Goal: Complete application form: Complete application form

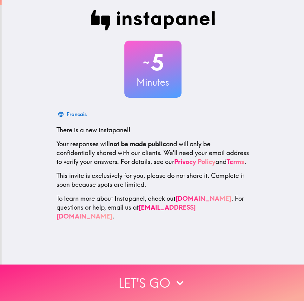
click at [177, 287] on button "Let's go" at bounding box center [152, 283] width 304 height 36
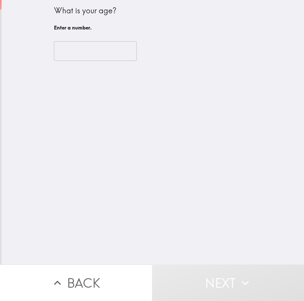
click at [83, 56] on input "number" at bounding box center [95, 51] width 83 height 20
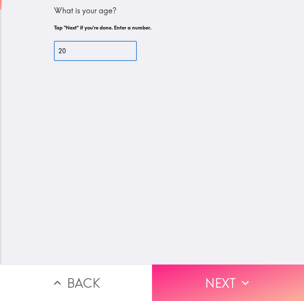
type input "20"
click at [213, 265] on button "Next" at bounding box center [228, 283] width 152 height 36
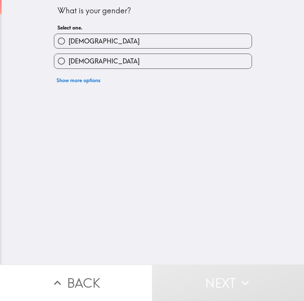
click at [76, 41] on span "[DEMOGRAPHIC_DATA]" at bounding box center [104, 41] width 71 height 9
click at [69, 41] on input "[DEMOGRAPHIC_DATA]" at bounding box center [61, 41] width 14 height 14
radio input "true"
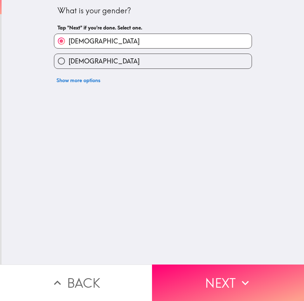
click at [213, 267] on button "Next" at bounding box center [228, 283] width 152 height 36
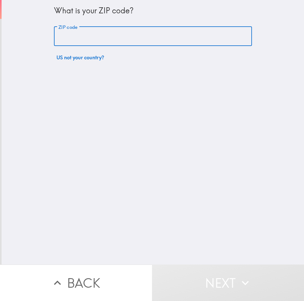
click at [85, 36] on input "ZIP code" at bounding box center [153, 37] width 198 height 20
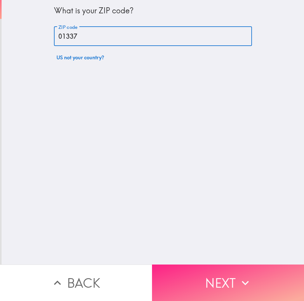
type input "01337"
click at [251, 270] on button "Next" at bounding box center [228, 283] width 152 height 36
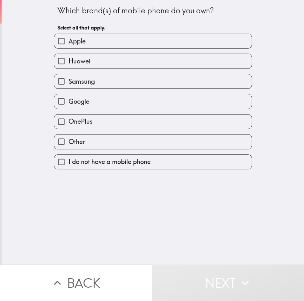
click at [87, 43] on label "Apple" at bounding box center [152, 41] width 197 height 14
click at [69, 43] on input "Apple" at bounding box center [61, 41] width 14 height 14
checkbox input "true"
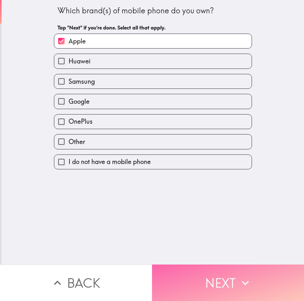
click at [214, 278] on button "Next" at bounding box center [228, 283] width 152 height 36
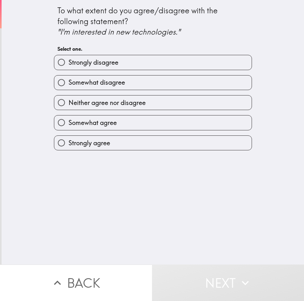
click at [100, 60] on span "Strongly disagree" at bounding box center [94, 62] width 50 height 9
click at [69, 60] on input "Strongly disagree" at bounding box center [61, 62] width 14 height 14
radio input "true"
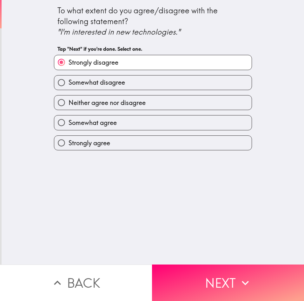
click at [130, 119] on label "Somewhat agree" at bounding box center [152, 122] width 197 height 14
click at [69, 119] on input "Somewhat agree" at bounding box center [61, 122] width 14 height 14
radio input "true"
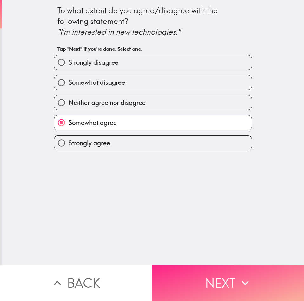
click at [213, 276] on button "Next" at bounding box center [228, 283] width 152 height 36
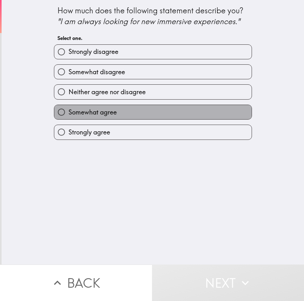
click at [74, 108] on span "Somewhat agree" at bounding box center [93, 112] width 48 height 9
click at [69, 108] on input "Somewhat agree" at bounding box center [61, 112] width 14 height 14
radio input "true"
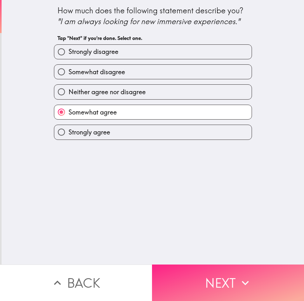
click at [197, 281] on button "Next" at bounding box center [228, 283] width 152 height 36
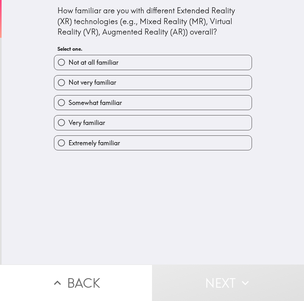
click at [94, 89] on label "Not very familiar" at bounding box center [152, 83] width 197 height 14
click at [69, 89] on input "Not very familiar" at bounding box center [61, 83] width 14 height 14
radio input "true"
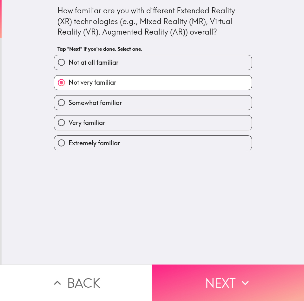
click at [180, 265] on button "Next" at bounding box center [228, 283] width 152 height 36
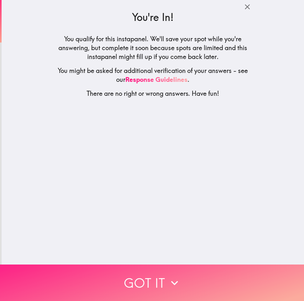
drag, startPoint x: 185, startPoint y: 273, endPoint x: 184, endPoint y: 261, distance: 12.1
click at [185, 273] on button "Got it" at bounding box center [152, 283] width 304 height 36
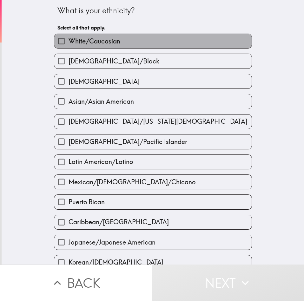
click at [138, 44] on label "White/Caucasian" at bounding box center [152, 41] width 197 height 14
click at [69, 44] on input "White/Caucasian" at bounding box center [61, 41] width 14 height 14
checkbox input "true"
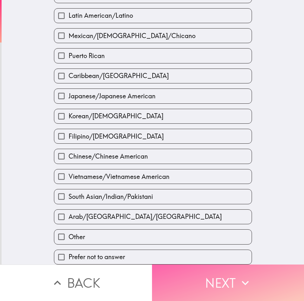
click at [203, 266] on button "Next" at bounding box center [228, 283] width 152 height 36
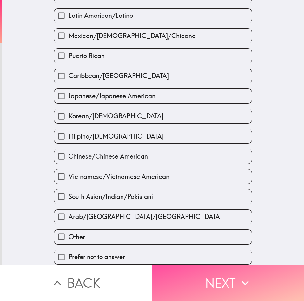
scroll to position [79, 0]
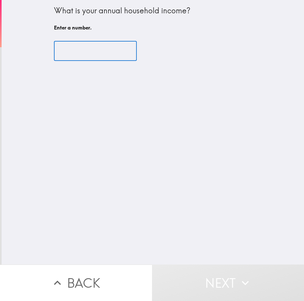
click at [72, 48] on input "number" at bounding box center [95, 51] width 83 height 20
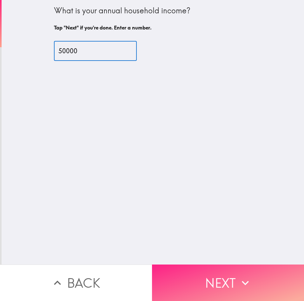
type input "50000"
click at [224, 286] on button "Next" at bounding box center [228, 283] width 152 height 36
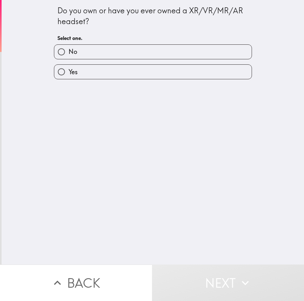
click at [80, 68] on label "Yes" at bounding box center [152, 72] width 197 height 14
click at [69, 68] on input "Yes" at bounding box center [61, 72] width 14 height 14
radio input "true"
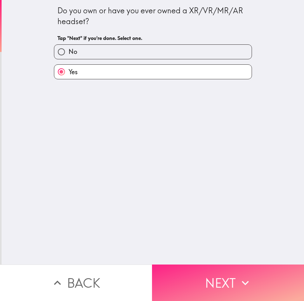
drag, startPoint x: 199, startPoint y: 274, endPoint x: 202, endPoint y: 271, distance: 4.5
click at [200, 274] on button "Next" at bounding box center [228, 283] width 152 height 36
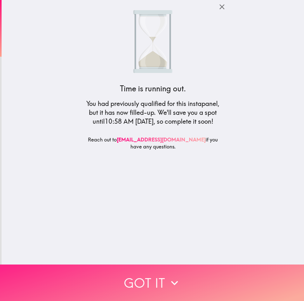
drag, startPoint x: 199, startPoint y: 281, endPoint x: 204, endPoint y: 271, distance: 11.8
click at [199, 281] on button "Got it" at bounding box center [152, 283] width 304 height 36
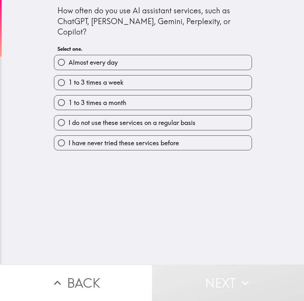
click at [127, 76] on label "1 to 3 times a week" at bounding box center [152, 83] width 197 height 14
click at [69, 76] on input "1 to 3 times a week" at bounding box center [61, 83] width 14 height 14
radio input "true"
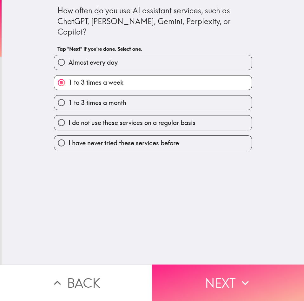
click at [200, 271] on button "Next" at bounding box center [228, 283] width 152 height 36
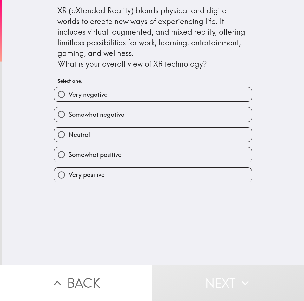
click at [105, 107] on label "Somewhat negative" at bounding box center [152, 114] width 197 height 14
click at [69, 107] on input "Somewhat negative" at bounding box center [61, 114] width 14 height 14
radio input "true"
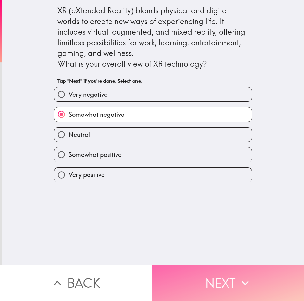
click at [233, 276] on button "Next" at bounding box center [228, 283] width 152 height 36
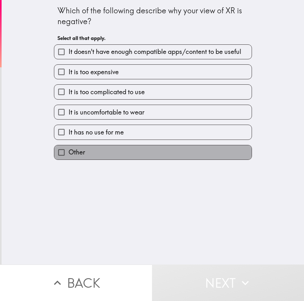
click at [106, 154] on label "Other" at bounding box center [152, 152] width 197 height 14
click at [69, 154] on input "Other" at bounding box center [61, 152] width 14 height 14
checkbox input "true"
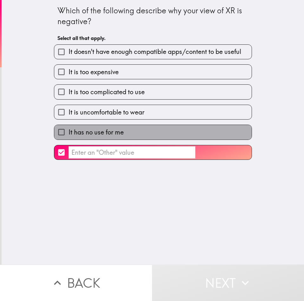
click at [152, 132] on label "It has no use for me" at bounding box center [152, 132] width 197 height 14
click at [69, 132] on input "It has no use for me" at bounding box center [61, 132] width 14 height 14
checkbox input "true"
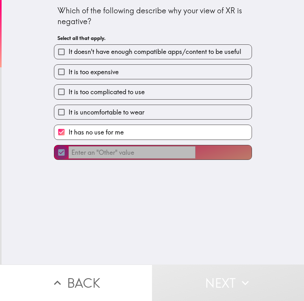
click at [59, 153] on input "​" at bounding box center [61, 152] width 14 height 14
checkbox input "false"
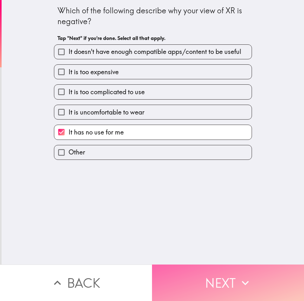
click at [224, 281] on button "Next" at bounding box center [228, 283] width 152 height 36
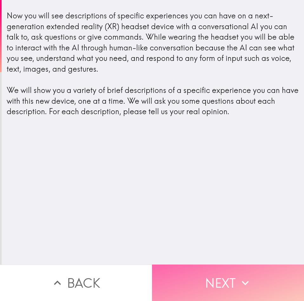
click at [234, 287] on button "Next" at bounding box center [228, 283] width 152 height 36
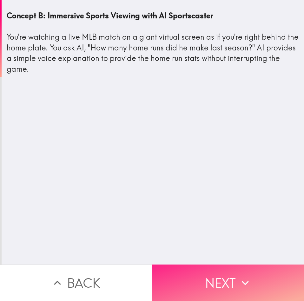
click at [185, 269] on button "Next" at bounding box center [228, 283] width 152 height 36
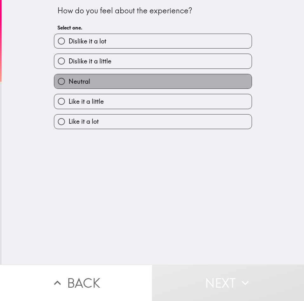
click at [95, 80] on label "Neutral" at bounding box center [152, 81] width 197 height 14
click at [69, 80] on input "Neutral" at bounding box center [61, 81] width 14 height 14
radio input "true"
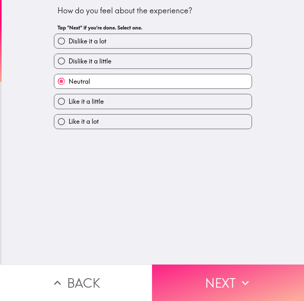
click at [208, 273] on button "Next" at bounding box center [228, 283] width 152 height 36
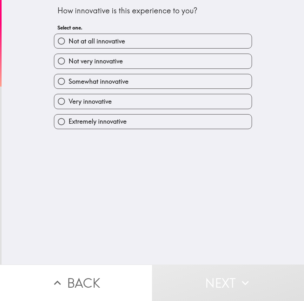
click at [135, 64] on label "Not very innovative" at bounding box center [152, 61] width 197 height 14
click at [69, 64] on input "Not very innovative" at bounding box center [61, 61] width 14 height 14
radio input "true"
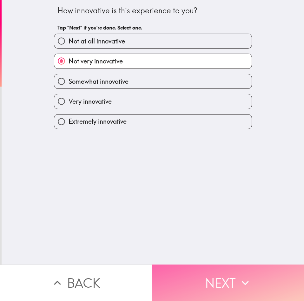
click at [217, 276] on button "Next" at bounding box center [228, 283] width 152 height 36
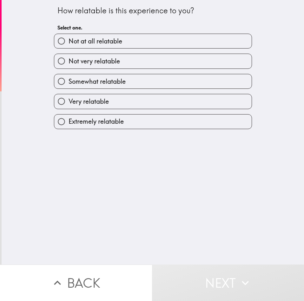
click at [84, 59] on span "Not very relatable" at bounding box center [94, 61] width 51 height 9
click at [69, 59] on input "Not very relatable" at bounding box center [61, 61] width 14 height 14
radio input "true"
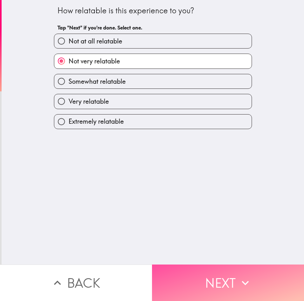
drag, startPoint x: 219, startPoint y: 270, endPoint x: 184, endPoint y: 225, distance: 56.9
click at [219, 270] on button "Next" at bounding box center [228, 283] width 152 height 36
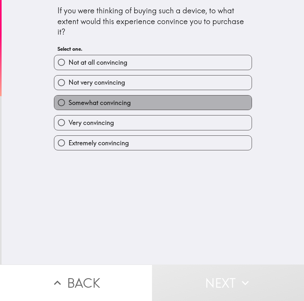
click at [85, 104] on span "Somewhat convincing" at bounding box center [100, 102] width 62 height 9
click at [69, 104] on input "Somewhat convincing" at bounding box center [61, 103] width 14 height 14
radio input "true"
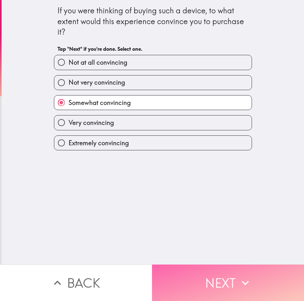
click at [205, 275] on button "Next" at bounding box center [228, 283] width 152 height 36
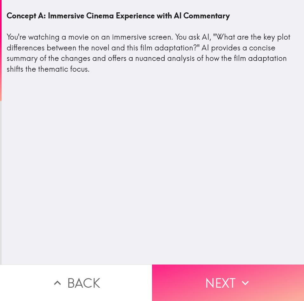
click at [236, 270] on button "Next" at bounding box center [228, 283] width 152 height 36
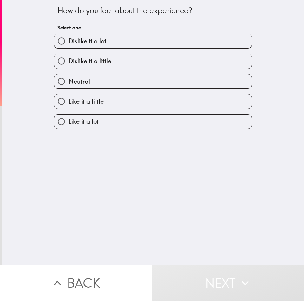
click at [104, 82] on label "Neutral" at bounding box center [152, 81] width 197 height 14
click at [69, 82] on input "Neutral" at bounding box center [61, 81] width 14 height 14
radio input "true"
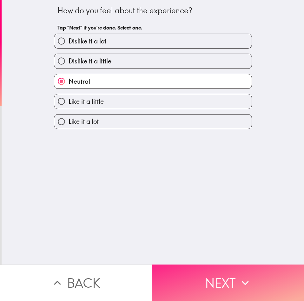
click at [236, 295] on button "Next" at bounding box center [228, 283] width 152 height 36
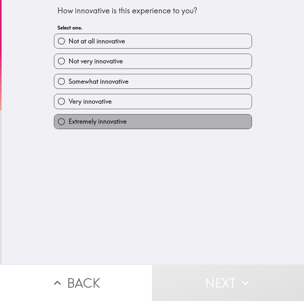
click at [113, 127] on label "Extremely innovative" at bounding box center [152, 122] width 197 height 14
click at [69, 127] on input "Extremely innovative" at bounding box center [61, 122] width 14 height 14
radio input "true"
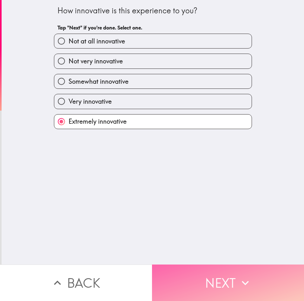
click at [253, 283] on button "Next" at bounding box center [228, 283] width 152 height 36
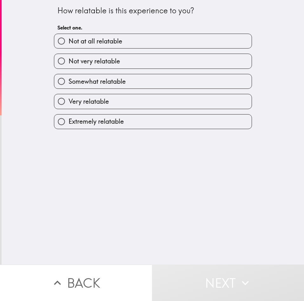
click at [143, 67] on label "Not very relatable" at bounding box center [152, 61] width 197 height 14
click at [69, 67] on input "Not very relatable" at bounding box center [61, 61] width 14 height 14
radio input "true"
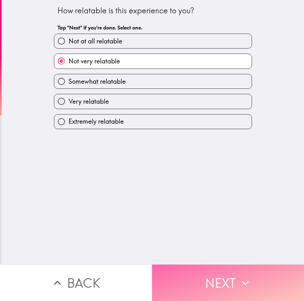
click at [253, 272] on button "Next" at bounding box center [228, 283] width 152 height 36
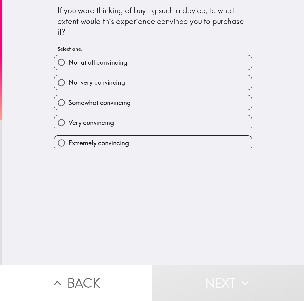
click at [89, 105] on span "Somewhat convincing" at bounding box center [100, 102] width 62 height 9
click at [69, 105] on input "Somewhat convincing" at bounding box center [61, 103] width 14 height 14
radio input "true"
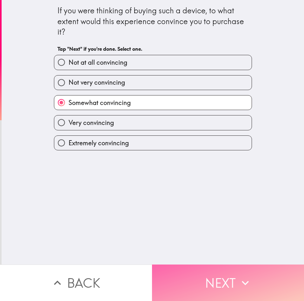
click at [227, 267] on button "Next" at bounding box center [228, 283] width 152 height 36
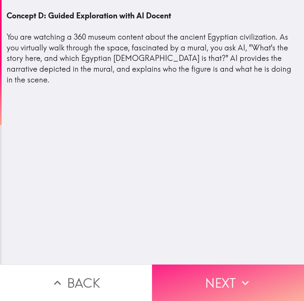
click at [240, 276] on icon "button" at bounding box center [245, 283] width 14 height 14
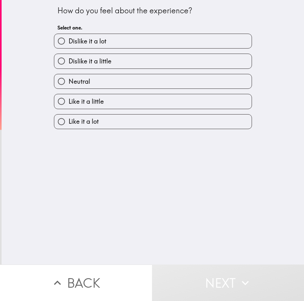
click at [110, 84] on label "Neutral" at bounding box center [152, 81] width 197 height 14
click at [69, 84] on input "Neutral" at bounding box center [61, 81] width 14 height 14
radio input "true"
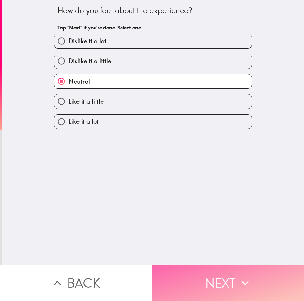
click at [227, 277] on button "Next" at bounding box center [228, 283] width 152 height 36
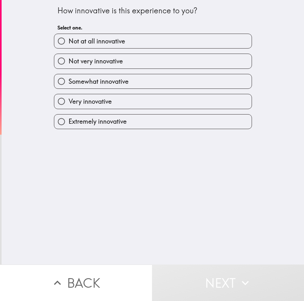
click at [113, 130] on div "How innovative is this experience to you? Select one. Not at all innovative Not…" at bounding box center [153, 132] width 302 height 265
click at [118, 124] on span "Extremely innovative" at bounding box center [98, 121] width 58 height 9
click at [69, 124] on input "Extremely innovative" at bounding box center [61, 122] width 14 height 14
radio input "true"
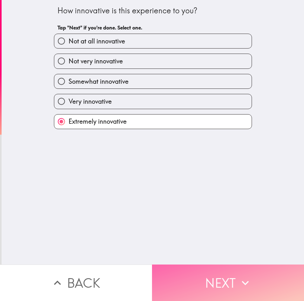
click at [208, 275] on button "Next" at bounding box center [228, 283] width 152 height 36
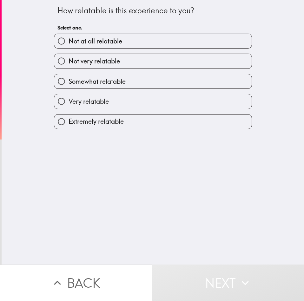
click at [89, 107] on label "Very relatable" at bounding box center [152, 101] width 197 height 14
click at [69, 107] on input "Very relatable" at bounding box center [61, 101] width 14 height 14
radio input "true"
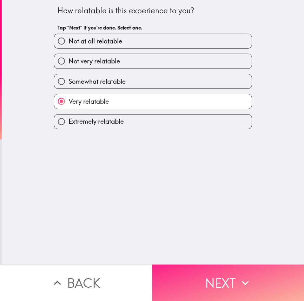
click at [211, 265] on button "Next" at bounding box center [228, 283] width 152 height 36
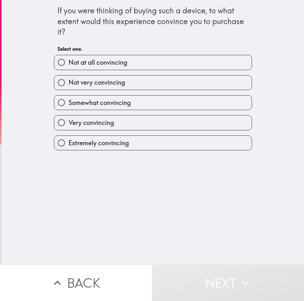
click at [114, 137] on label "Extremely convincing" at bounding box center [152, 143] width 197 height 14
click at [69, 137] on input "Extremely convincing" at bounding box center [61, 143] width 14 height 14
radio input "true"
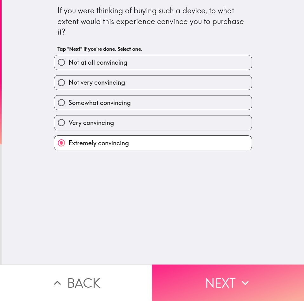
click at [230, 290] on button "Next" at bounding box center [228, 283] width 152 height 36
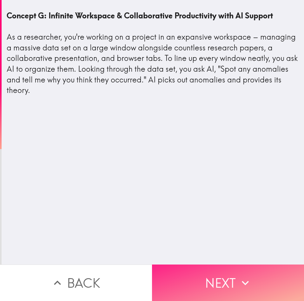
click at [239, 276] on icon "button" at bounding box center [245, 283] width 14 height 14
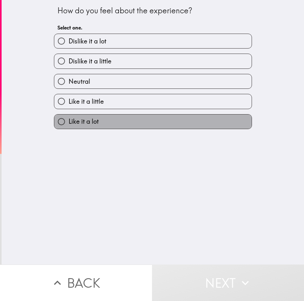
click at [114, 120] on label "Like it a lot" at bounding box center [152, 122] width 197 height 14
click at [69, 120] on input "Like it a lot" at bounding box center [61, 122] width 14 height 14
radio input "true"
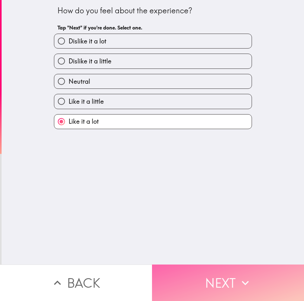
click at [210, 277] on button "Next" at bounding box center [228, 283] width 152 height 36
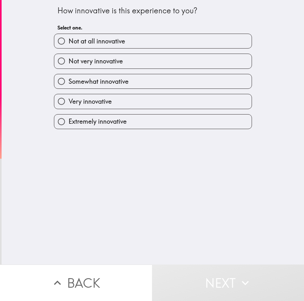
click at [106, 101] on span "Very innovative" at bounding box center [90, 101] width 43 height 9
click at [69, 101] on input "Very innovative" at bounding box center [61, 101] width 14 height 14
radio input "true"
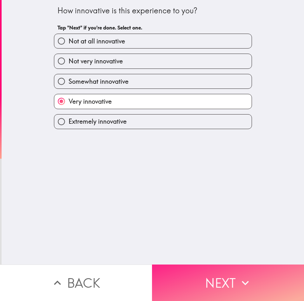
click at [200, 265] on button "Next" at bounding box center [228, 283] width 152 height 36
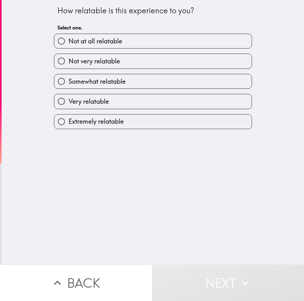
click at [88, 78] on span "Somewhat relatable" at bounding box center [97, 81] width 57 height 9
click at [69, 78] on input "Somewhat relatable" at bounding box center [61, 81] width 14 height 14
radio input "true"
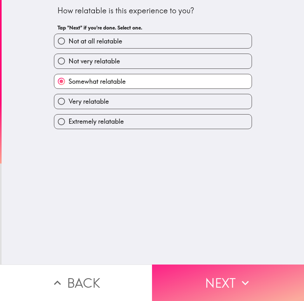
click at [217, 276] on button "Next" at bounding box center [228, 283] width 152 height 36
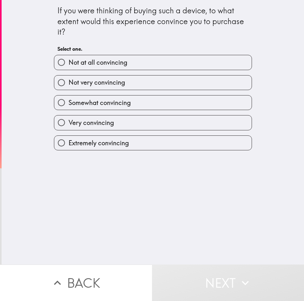
click at [102, 139] on span "Extremely convincing" at bounding box center [99, 143] width 60 height 9
click at [69, 138] on input "Extremely convincing" at bounding box center [61, 143] width 14 height 14
radio input "true"
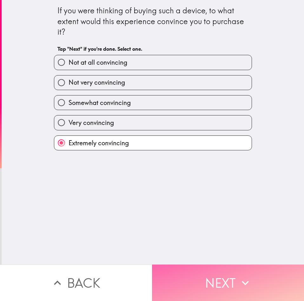
click at [211, 284] on button "Next" at bounding box center [228, 283] width 152 height 36
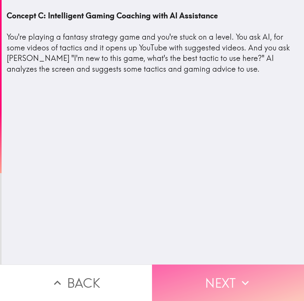
click at [228, 267] on button "Next" at bounding box center [228, 283] width 152 height 36
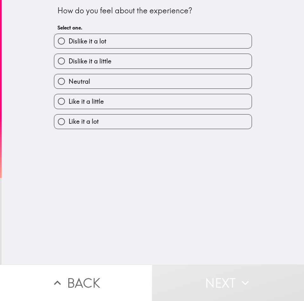
click at [93, 122] on span "Like it a lot" at bounding box center [84, 121] width 30 height 9
click at [69, 122] on input "Like it a lot" at bounding box center [61, 122] width 14 height 14
radio input "true"
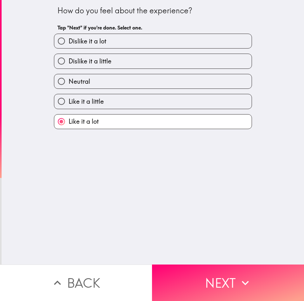
click at [236, 259] on div "How do you feel about the experience? Tap "Next" if you're done. Select one. Di…" at bounding box center [153, 132] width 302 height 265
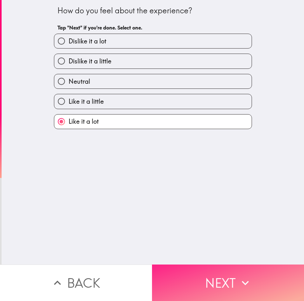
click at [202, 266] on button "Next" at bounding box center [228, 283] width 152 height 36
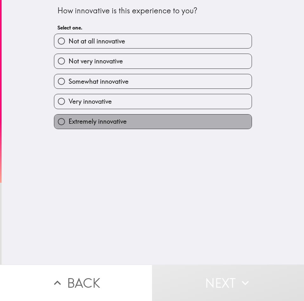
click at [125, 128] on label "Extremely innovative" at bounding box center [152, 122] width 197 height 14
click at [69, 128] on input "Extremely innovative" at bounding box center [61, 122] width 14 height 14
radio input "true"
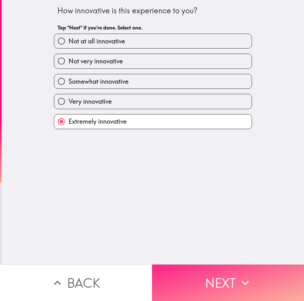
click at [209, 281] on button "Next" at bounding box center [228, 283] width 152 height 36
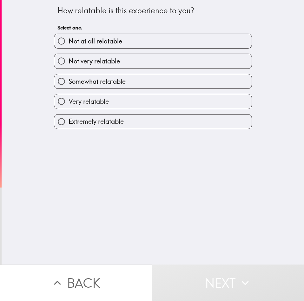
click at [96, 124] on span "Extremely relatable" at bounding box center [96, 121] width 55 height 9
click at [69, 124] on input "Extremely relatable" at bounding box center [61, 122] width 14 height 14
radio input "true"
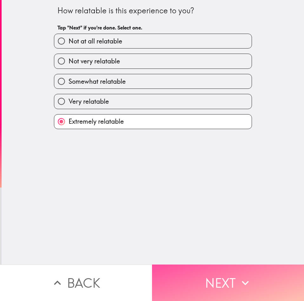
drag, startPoint x: 223, startPoint y: 263, endPoint x: 208, endPoint y: 238, distance: 30.2
click at [222, 265] on button "Next" at bounding box center [228, 283] width 152 height 36
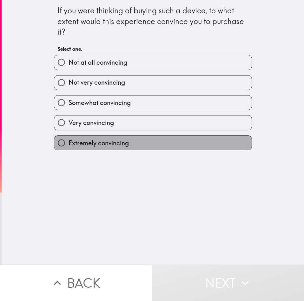
click at [112, 146] on span "Extremely convincing" at bounding box center [99, 143] width 60 height 9
click at [69, 146] on input "Extremely convincing" at bounding box center [61, 143] width 14 height 14
radio input "true"
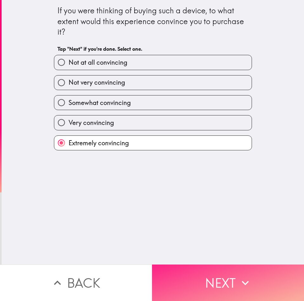
click at [210, 287] on button "Next" at bounding box center [228, 283] width 152 height 36
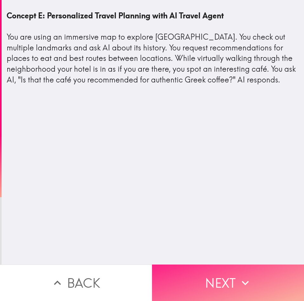
click at [245, 276] on icon "button" at bounding box center [245, 283] width 14 height 14
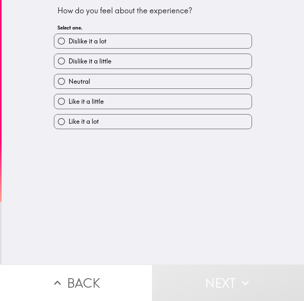
drag, startPoint x: 130, startPoint y: 120, endPoint x: 165, endPoint y: 154, distance: 48.5
click at [130, 120] on label "Like it a lot" at bounding box center [152, 122] width 197 height 14
click at [69, 120] on input "Like it a lot" at bounding box center [61, 122] width 14 height 14
radio input "true"
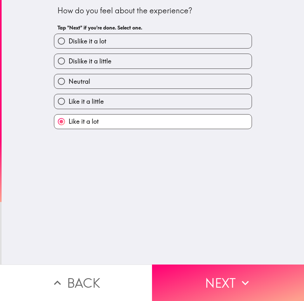
drag, startPoint x: 215, startPoint y: 264, endPoint x: 214, endPoint y: 257, distance: 7.6
click at [214, 265] on button "Next" at bounding box center [228, 283] width 152 height 36
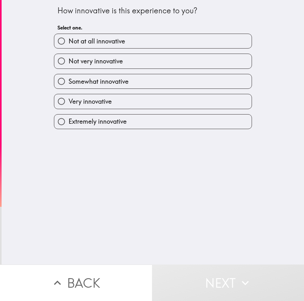
click at [104, 118] on span "Extremely innovative" at bounding box center [98, 121] width 58 height 9
click at [69, 118] on input "Extremely innovative" at bounding box center [61, 122] width 14 height 14
radio input "true"
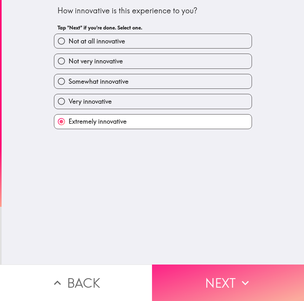
click at [230, 280] on button "Next" at bounding box center [228, 283] width 152 height 36
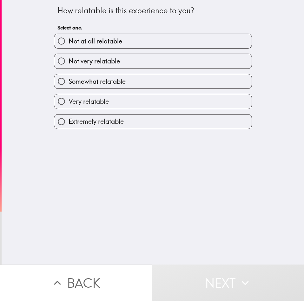
click at [86, 125] on span "Extremely relatable" at bounding box center [96, 121] width 55 height 9
click at [69, 125] on input "Extremely relatable" at bounding box center [61, 122] width 14 height 14
radio input "true"
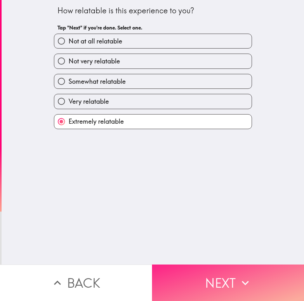
click at [204, 275] on button "Next" at bounding box center [228, 283] width 152 height 36
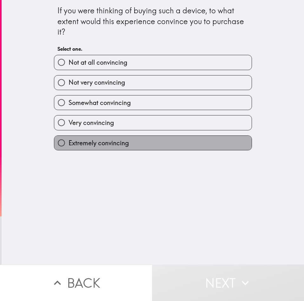
click at [109, 149] on label "Extremely convincing" at bounding box center [152, 143] width 197 height 14
click at [69, 149] on input "Extremely convincing" at bounding box center [61, 143] width 14 height 14
radio input "true"
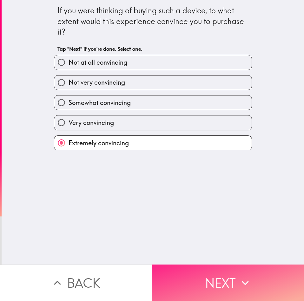
click at [228, 267] on button "Next" at bounding box center [228, 283] width 152 height 36
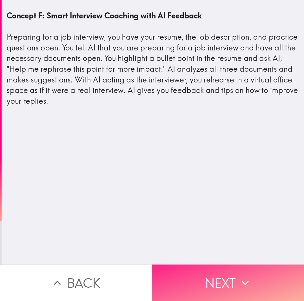
click at [248, 276] on icon "button" at bounding box center [245, 283] width 14 height 14
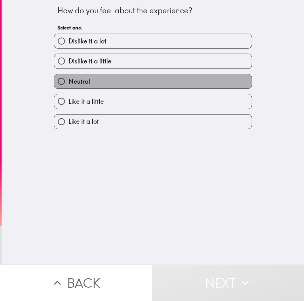
click at [86, 85] on label "Neutral" at bounding box center [152, 81] width 197 height 14
click at [69, 85] on input "Neutral" at bounding box center [61, 81] width 14 height 14
radio input "true"
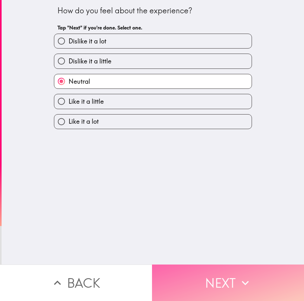
click at [232, 278] on button "Next" at bounding box center [228, 283] width 152 height 36
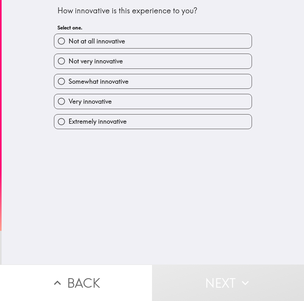
click at [64, 76] on label "Somewhat innovative" at bounding box center [152, 81] width 197 height 14
click at [64, 76] on input "Somewhat innovative" at bounding box center [61, 81] width 14 height 14
radio input "true"
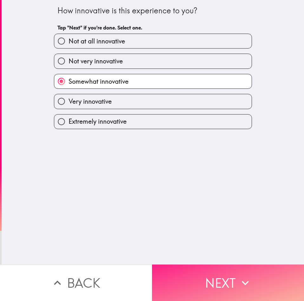
click at [252, 280] on button "Next" at bounding box center [228, 283] width 152 height 36
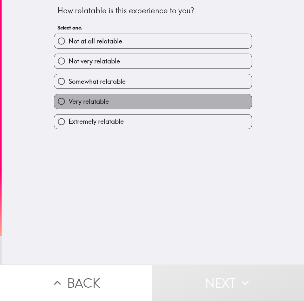
click at [100, 108] on label "Very relatable" at bounding box center [152, 101] width 197 height 14
click at [69, 108] on input "Very relatable" at bounding box center [61, 101] width 14 height 14
radio input "true"
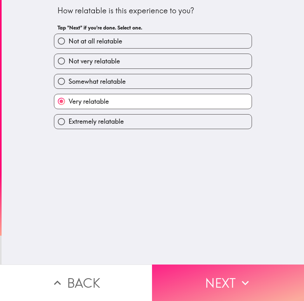
click at [217, 267] on button "Next" at bounding box center [228, 283] width 152 height 36
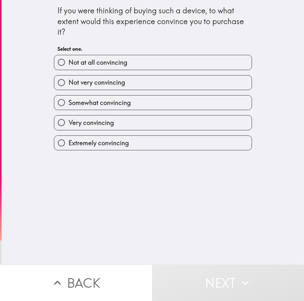
drag, startPoint x: 134, startPoint y: 144, endPoint x: 165, endPoint y: 199, distance: 62.9
click at [132, 144] on label "Extremely convincing" at bounding box center [152, 143] width 197 height 14
click at [69, 144] on input "Extremely convincing" at bounding box center [61, 143] width 14 height 14
radio input "true"
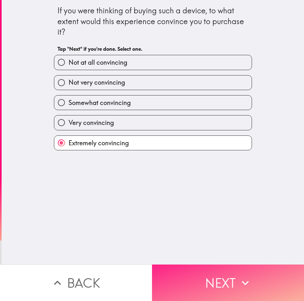
click at [250, 280] on button "Next" at bounding box center [228, 283] width 152 height 36
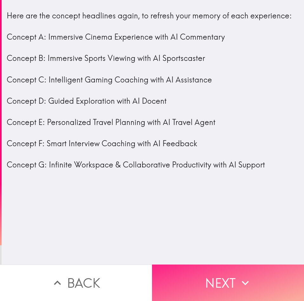
click at [222, 272] on button "Next" at bounding box center [228, 283] width 152 height 36
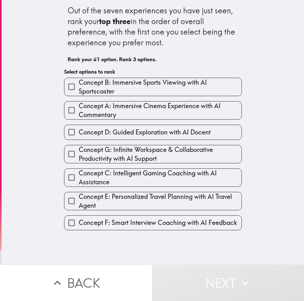
click at [79, 152] on span "Concept G: Infinite Workspace & Collaborative Productivity with AI Support" at bounding box center [160, 154] width 163 height 18
click at [76, 152] on input "Concept G: Infinite Workspace & Collaborative Productivity with AI Support" at bounding box center [71, 154] width 14 height 14
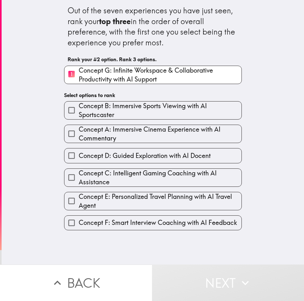
click at [94, 136] on span "Concept A: Immersive Cinema Experience with AI Commentary" at bounding box center [160, 134] width 163 height 18
click at [79, 136] on input "Concept A: Immersive Cinema Experience with AI Commentary" at bounding box center [71, 134] width 14 height 14
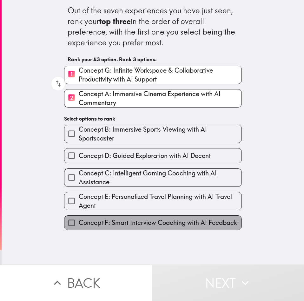
click at [119, 221] on span "Concept F: Smart Interview Coaching with AI Feedback" at bounding box center [158, 222] width 158 height 9
click at [79, 221] on input "Concept F: Smart Interview Coaching with AI Feedback" at bounding box center [71, 223] width 14 height 14
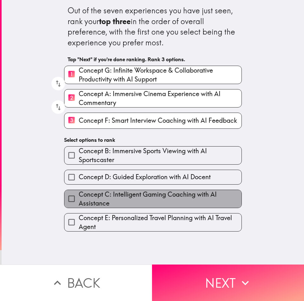
click at [122, 191] on span "Concept C: Intelligent Gaming Coaching with AI Assistance" at bounding box center [160, 199] width 163 height 18
click at [79, 192] on input "Concept C: Intelligent Gaming Coaching with AI Assistance" at bounding box center [71, 199] width 14 height 14
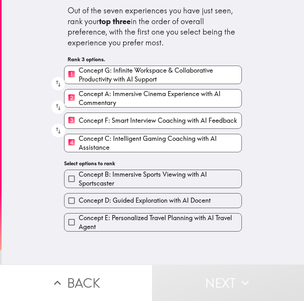
click at [123, 195] on label "Concept D: Guided Exploration with AI Docent" at bounding box center [152, 201] width 177 height 14
click at [79, 195] on input "Concept D: Guided Exploration with AI Docent" at bounding box center [71, 201] width 14 height 14
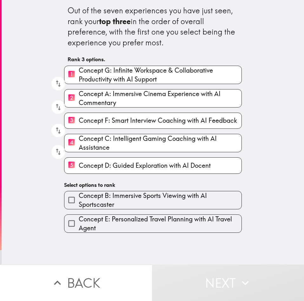
click at [125, 217] on span "Concept E: Personalized Travel Planning with AI Travel Agent" at bounding box center [160, 224] width 163 height 18
click at [79, 217] on input "Concept E: Personalized Travel Planning with AI Travel Agent" at bounding box center [71, 223] width 14 height 14
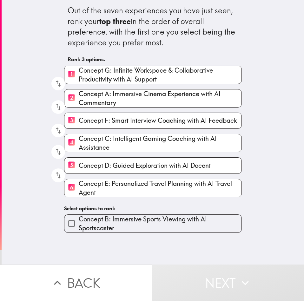
click at [129, 225] on span "Concept B: Immersive Sports Viewing with AI Sportscaster" at bounding box center [160, 224] width 163 height 18
click at [79, 225] on input "Concept B: Immersive Sports Viewing with AI Sportscaster" at bounding box center [71, 223] width 14 height 14
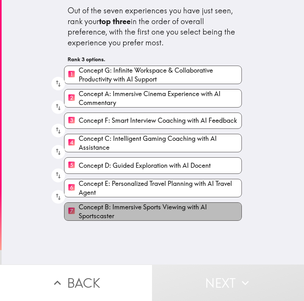
click at [88, 215] on span "Concept B: Immersive Sports Viewing with AI Sportscaster" at bounding box center [160, 212] width 163 height 18
click at [79, 215] on input "7 Concept B: Immersive Sports Viewing with AI Sportscaster" at bounding box center [71, 212] width 14 height 16
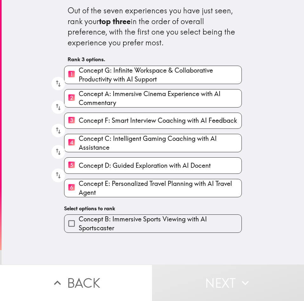
click at [89, 230] on span "Concept B: Immersive Sports Viewing with AI Sportscaster" at bounding box center [160, 224] width 163 height 18
click at [79, 230] on input "Concept B: Immersive Sports Viewing with AI Sportscaster" at bounding box center [71, 223] width 14 height 14
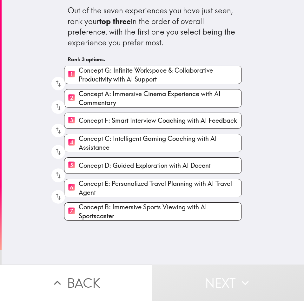
drag, startPoint x: 85, startPoint y: 207, endPoint x: 83, endPoint y: 164, distance: 42.2
click at [83, 164] on div "1 Concept G: Infinite Workspace & Collaborative Productivity with AI Support 2 …" at bounding box center [150, 141] width 183 height 160
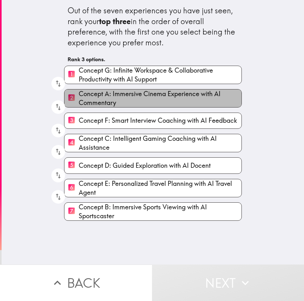
click at [89, 93] on span "Concept A: Immersive Cinema Experience with AI Commentary" at bounding box center [160, 98] width 163 height 18
click at [79, 93] on input "2 Concept A: Immersive Cinema Experience with AI Commentary" at bounding box center [71, 98] width 14 height 16
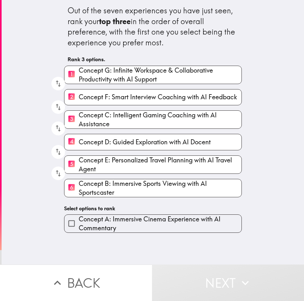
click at [109, 186] on span "Concept B: Immersive Sports Viewing with AI Sportscaster" at bounding box center [160, 188] width 163 height 18
click at [79, 186] on input "6 Concept B: Immersive Sports Viewing with AI Sportscaster" at bounding box center [71, 188] width 14 height 16
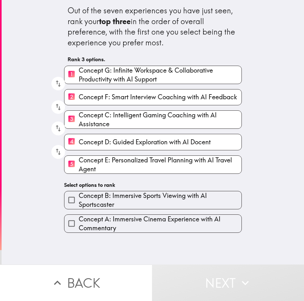
click at [110, 172] on span "Concept E: Personalized Travel Planning with AI Travel Agent" at bounding box center [160, 165] width 163 height 18
click at [79, 172] on input "5 Concept E: Personalized Travel Planning with AI Travel Agent" at bounding box center [71, 165] width 14 height 16
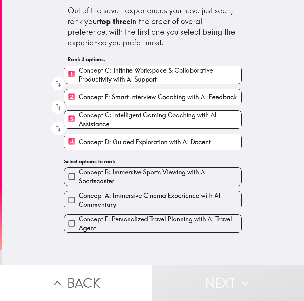
click at [113, 143] on span "Concept D: Guided Exploration with AI Docent" at bounding box center [145, 142] width 132 height 9
click at [79, 143] on input "4 Concept D: Guided Exploration with AI Docent" at bounding box center [71, 142] width 14 height 16
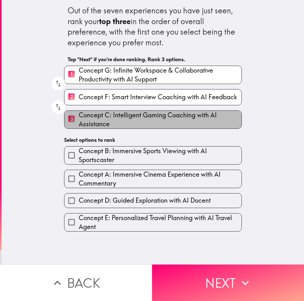
click at [117, 122] on span "Concept C: Intelligent Gaming Coaching with AI Assistance" at bounding box center [160, 120] width 163 height 18
click at [79, 122] on input "3 Concept C: Intelligent Gaming Coaching with AI Assistance" at bounding box center [71, 120] width 14 height 16
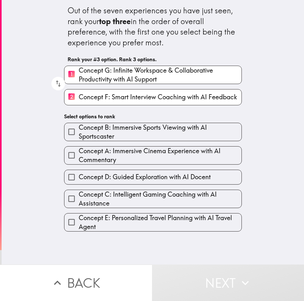
click at [115, 101] on span "Concept F: Smart Interview Coaching with AI Feedback" at bounding box center [158, 97] width 158 height 9
click at [79, 101] on input "2 Concept F: Smart Interview Coaching with AI Feedback" at bounding box center [71, 97] width 14 height 16
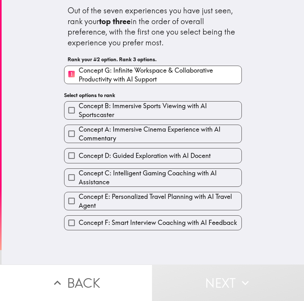
click at [115, 75] on span "Concept G: Infinite Workspace & Collaborative Productivity with AI Support" at bounding box center [160, 75] width 163 height 18
click at [79, 75] on input "1 Concept G: Infinite Workspace & Collaborative Productivity with AI Support" at bounding box center [71, 75] width 14 height 16
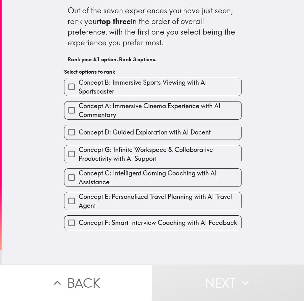
click at [116, 111] on span "Concept A: Immersive Cinema Experience with AI Commentary" at bounding box center [160, 111] width 163 height 18
click at [79, 111] on input "Concept A: Immersive Cinema Experience with AI Commentary" at bounding box center [71, 110] width 14 height 14
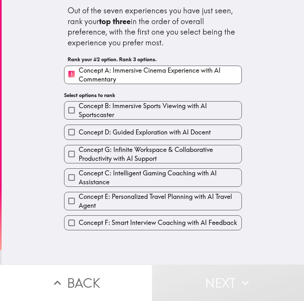
click at [118, 108] on span "Concept B: Immersive Sports Viewing with AI Sportscaster" at bounding box center [160, 111] width 163 height 18
click at [79, 108] on input "Concept B: Immersive Sports Viewing with AI Sportscaster" at bounding box center [71, 110] width 14 height 14
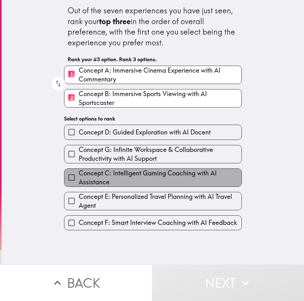
click at [111, 175] on span "Concept C: Intelligent Gaming Coaching with AI Assistance" at bounding box center [160, 178] width 163 height 18
click at [79, 175] on input "Concept C: Intelligent Gaming Coaching with AI Assistance" at bounding box center [71, 177] width 14 height 14
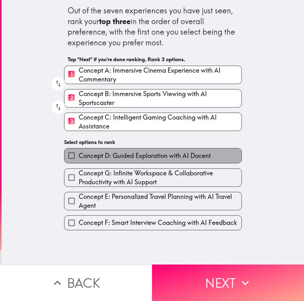
click at [114, 152] on span "Concept D: Guided Exploration with AI Docent" at bounding box center [145, 155] width 132 height 9
click at [79, 152] on input "Concept D: Guided Exploration with AI Docent" at bounding box center [71, 155] width 14 height 14
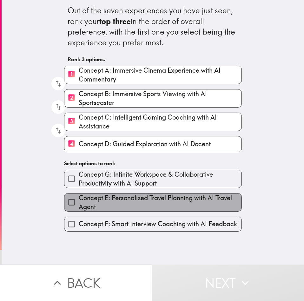
click at [117, 207] on span "Concept E: Personalized Travel Planning with AI Travel Agent" at bounding box center [160, 203] width 163 height 18
click at [79, 207] on input "Concept E: Personalized Travel Planning with AI Travel Agent" at bounding box center [71, 202] width 14 height 14
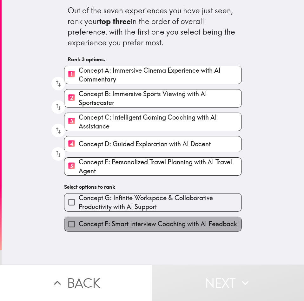
click at [121, 227] on span "Concept F: Smart Interview Coaching with AI Feedback" at bounding box center [158, 224] width 158 height 9
click at [79, 227] on input "Concept F: Smart Interview Coaching with AI Feedback" at bounding box center [71, 224] width 14 height 14
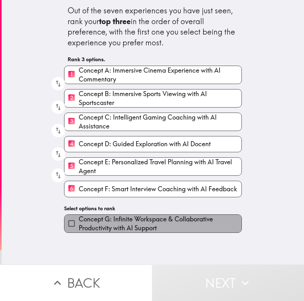
click at [122, 221] on span "Concept G: Infinite Workspace & Collaborative Productivity with AI Support" at bounding box center [160, 224] width 163 height 18
click at [79, 221] on input "Concept G: Infinite Workspace & Collaborative Productivity with AI Support" at bounding box center [71, 223] width 14 height 14
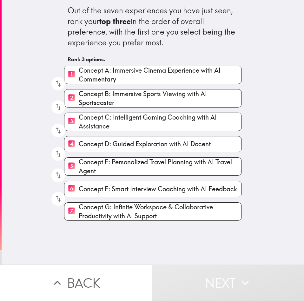
click at [91, 180] on div "6 Concept F: Smart Interview Coaching with AI Feedback" at bounding box center [150, 186] width 183 height 21
click at [102, 165] on span "Concept E: Personalized Travel Planning with AI Travel Agent" at bounding box center [160, 167] width 163 height 18
click at [79, 165] on input "5 Concept E: Personalized Travel Planning with AI Travel Agent" at bounding box center [71, 167] width 14 height 16
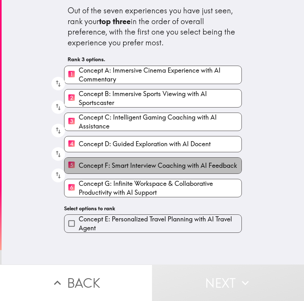
click at [103, 165] on span "Concept F: Smart Interview Coaching with AI Feedback" at bounding box center [158, 165] width 158 height 9
click at [79, 165] on input "5 Concept F: Smart Interview Coaching with AI Feedback" at bounding box center [71, 166] width 14 height 16
click at [103, 179] on span "Concept G: Infinite Workspace & Collaborative Productivity with AI Support" at bounding box center [160, 188] width 163 height 18
click at [79, 180] on input "6 Concept G: Infinite Workspace & Collaborative Productivity with AI Support" at bounding box center [71, 188] width 14 height 16
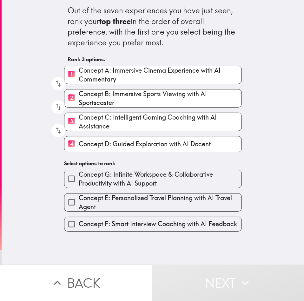
click at [103, 200] on span "Concept E: Personalized Travel Planning with AI Travel Agent" at bounding box center [160, 203] width 163 height 18
click at [79, 200] on input "Concept E: Personalized Travel Planning with AI Travel Agent" at bounding box center [71, 202] width 14 height 14
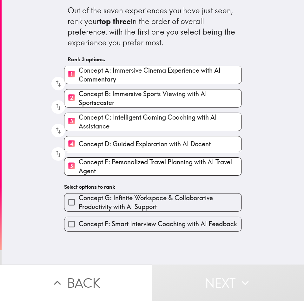
click at [109, 208] on span "Concept G: Infinite Workspace & Collaborative Productivity with AI Support" at bounding box center [160, 203] width 163 height 18
click at [79, 208] on input "Concept G: Infinite Workspace & Collaborative Productivity with AI Support" at bounding box center [71, 202] width 14 height 14
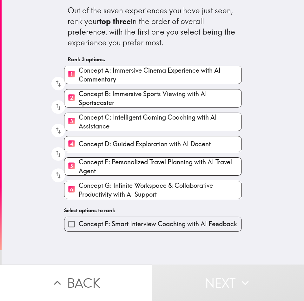
click at [115, 227] on span "Concept F: Smart Interview Coaching with AI Feedback" at bounding box center [158, 224] width 158 height 9
click at [79, 227] on input "Concept F: Smart Interview Coaching with AI Feedback" at bounding box center [71, 224] width 14 height 14
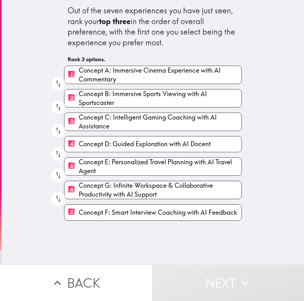
click at [108, 148] on span "Concept D: Guided Exploration with AI Docent" at bounding box center [145, 144] width 132 height 9
click at [79, 148] on input "4 Concept D: Guided Exploration with AI Docent" at bounding box center [71, 144] width 14 height 16
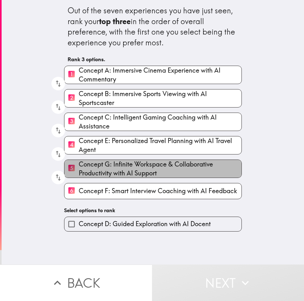
click at [112, 167] on span "Concept G: Infinite Workspace & Collaborative Productivity with AI Support" at bounding box center [160, 169] width 163 height 18
click at [79, 167] on input "5 Concept G: Infinite Workspace & Collaborative Productivity with AI Support" at bounding box center [71, 169] width 14 height 16
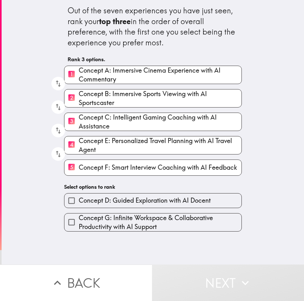
click at [111, 152] on span "Concept E: Personalized Travel Planning with AI Travel Agent" at bounding box center [160, 145] width 163 height 18
click at [79, 152] on input "4 Concept E: Personalized Travel Planning with AI Travel Agent" at bounding box center [71, 145] width 14 height 16
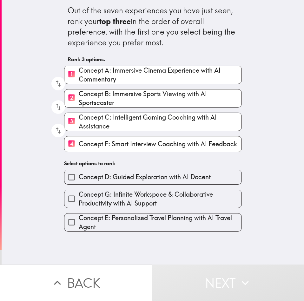
click at [109, 149] on label "4 Concept F: Smart Interview Coaching with AI Feedback" at bounding box center [152, 144] width 177 height 16
click at [79, 149] on input "4 Concept F: Smart Interview Coaching with AI Feedback" at bounding box center [71, 144] width 14 height 16
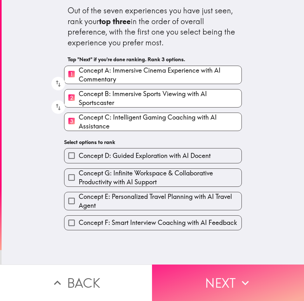
click at [230, 281] on button "Next" at bounding box center [228, 283] width 152 height 36
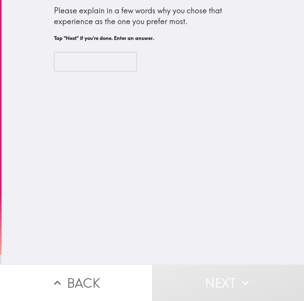
click at [101, 68] on input "text" at bounding box center [95, 62] width 83 height 20
click at [76, 56] on input "text" at bounding box center [95, 62] width 83 height 20
click at [79, 57] on input "text" at bounding box center [95, 62] width 83 height 20
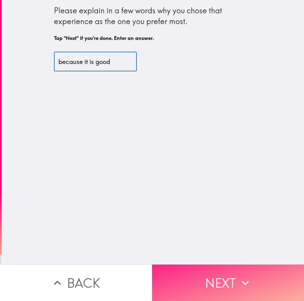
type input "because it is good"
click at [251, 276] on button "Next" at bounding box center [228, 283] width 152 height 36
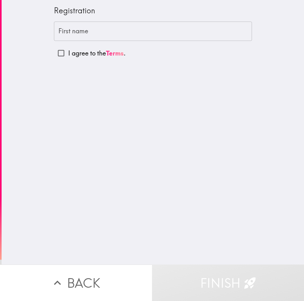
click at [76, 31] on input "First name" at bounding box center [153, 32] width 198 height 20
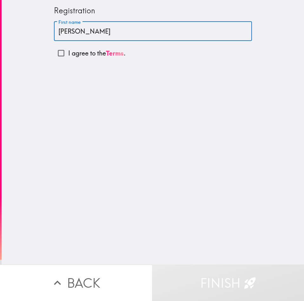
type input "[PERSON_NAME]"
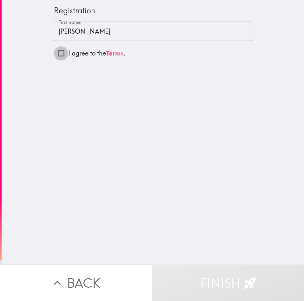
drag, startPoint x: 63, startPoint y: 55, endPoint x: 81, endPoint y: 79, distance: 30.4
click at [63, 54] on input "I agree to the Terms ." at bounding box center [61, 53] width 14 height 14
checkbox input "true"
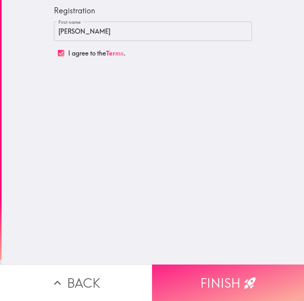
click at [231, 268] on button "Finish" at bounding box center [228, 283] width 152 height 36
